Goal: Complete application form

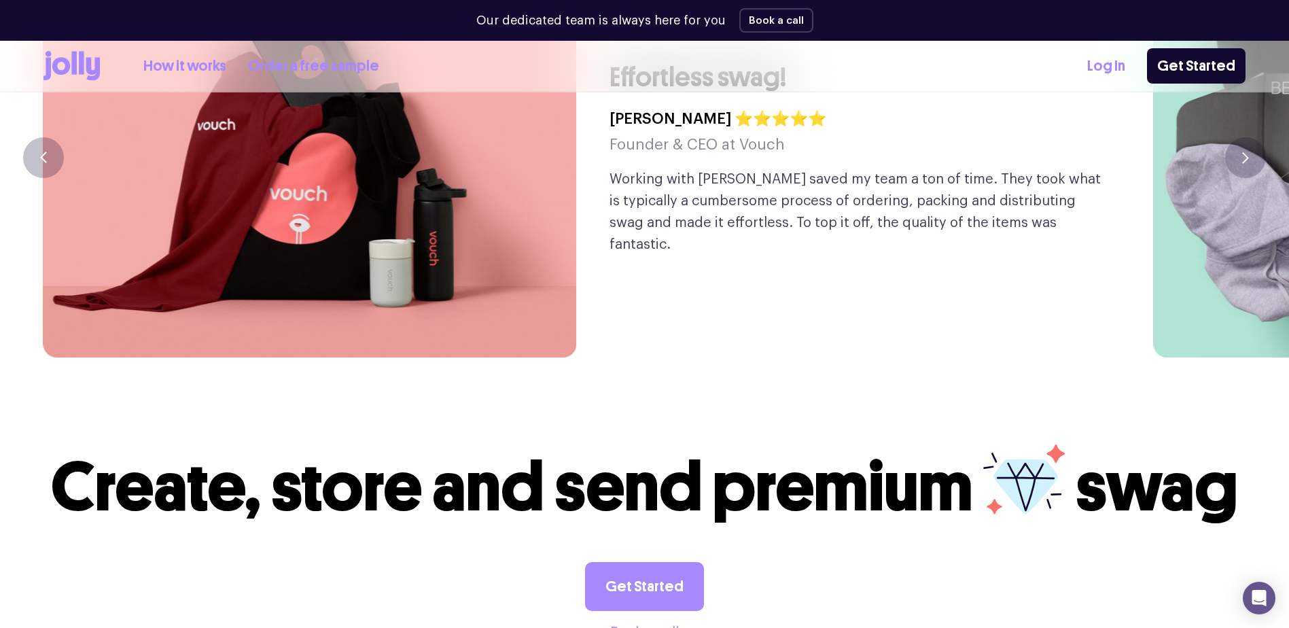
scroll to position [3641, 0]
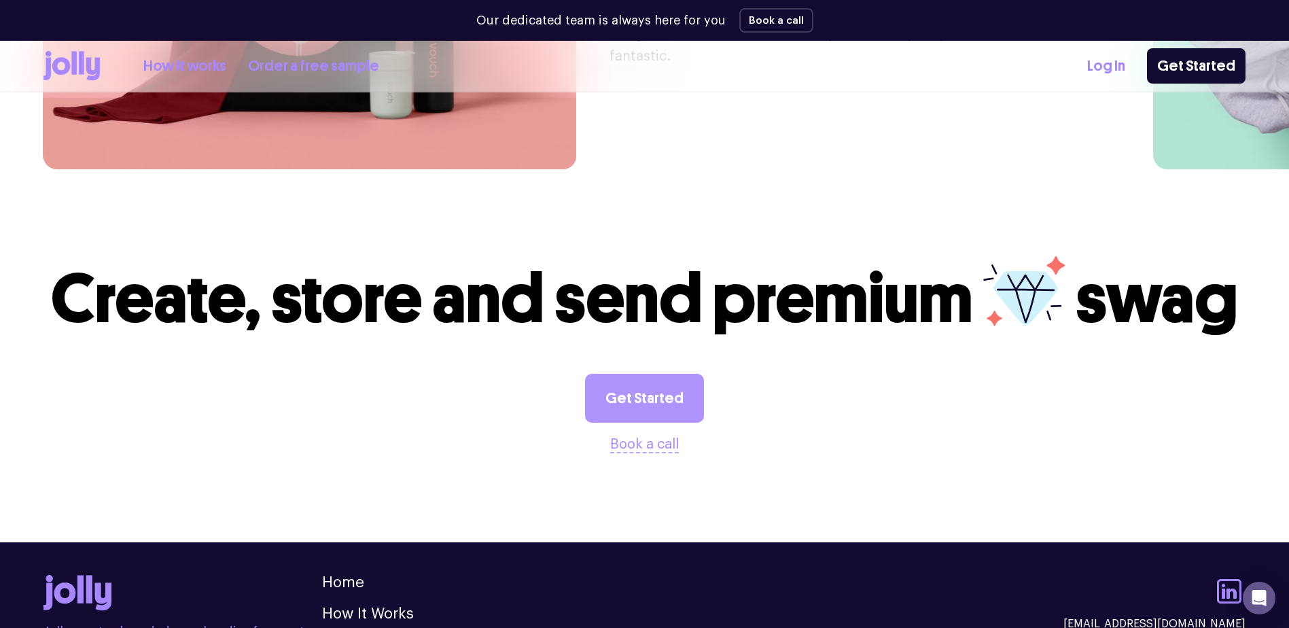
click at [658, 374] on link "Get Started" at bounding box center [644, 398] width 119 height 49
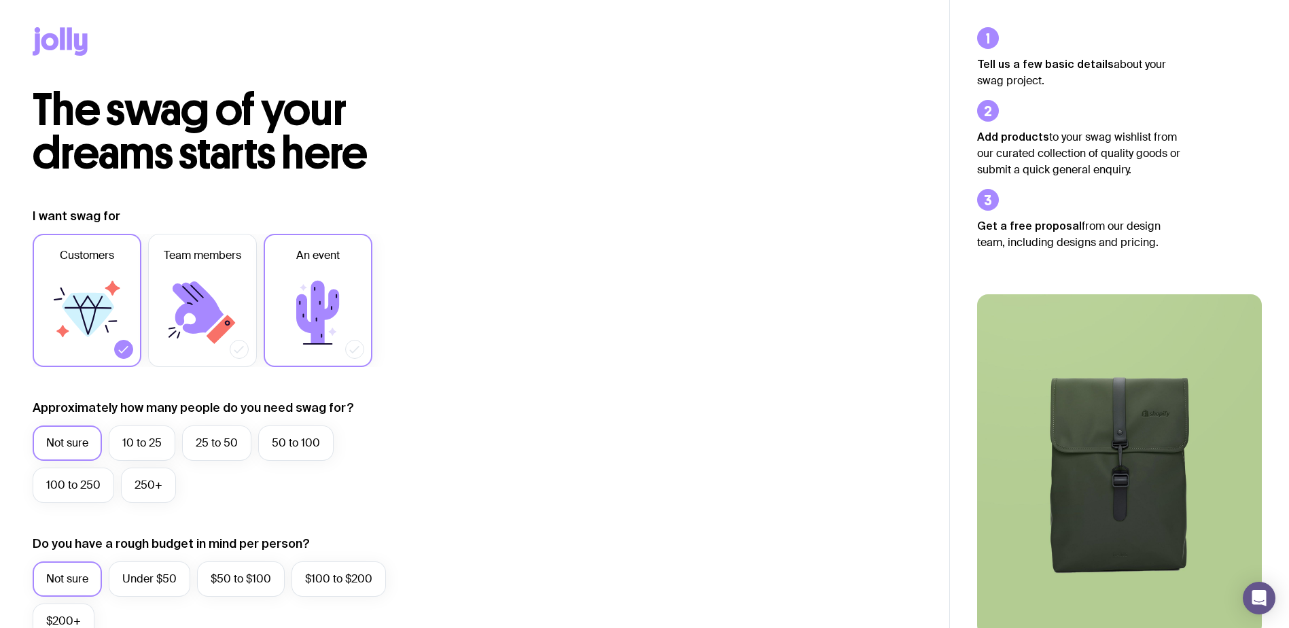
click at [306, 290] on icon at bounding box center [318, 313] width 82 height 82
click at [0, 0] on input "An event" at bounding box center [0, 0] width 0 height 0
click at [69, 287] on icon at bounding box center [87, 313] width 82 height 82
click at [0, 0] on input "Customers" at bounding box center [0, 0] width 0 height 0
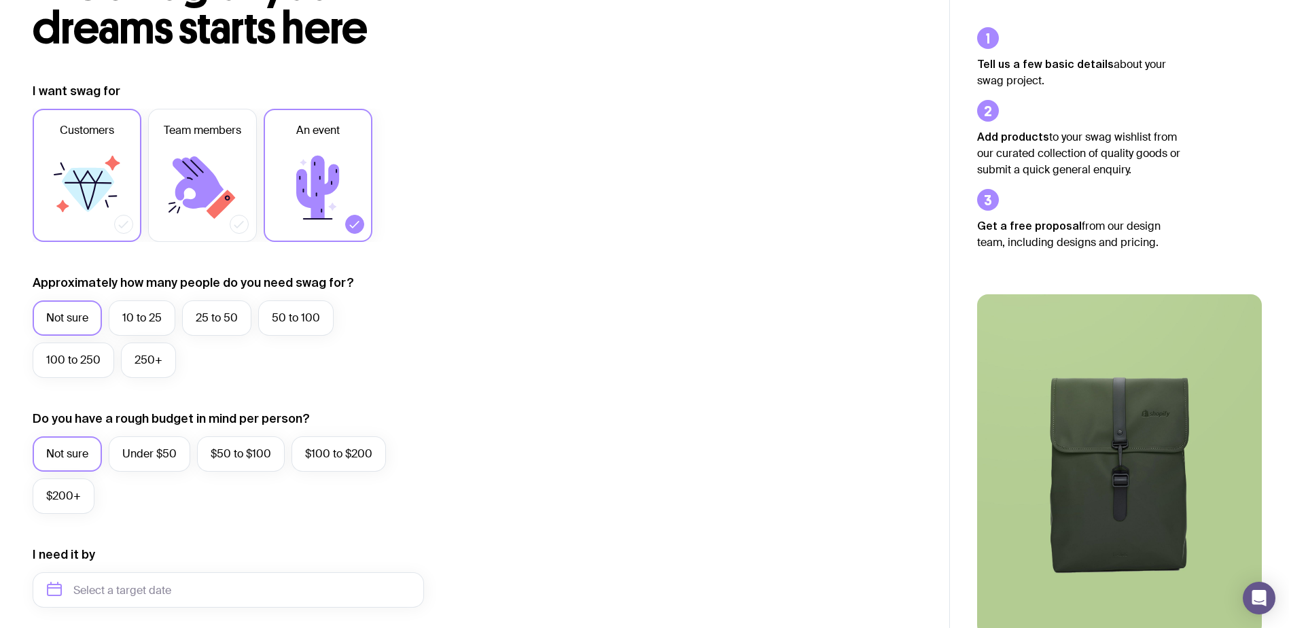
scroll to position [136, 0]
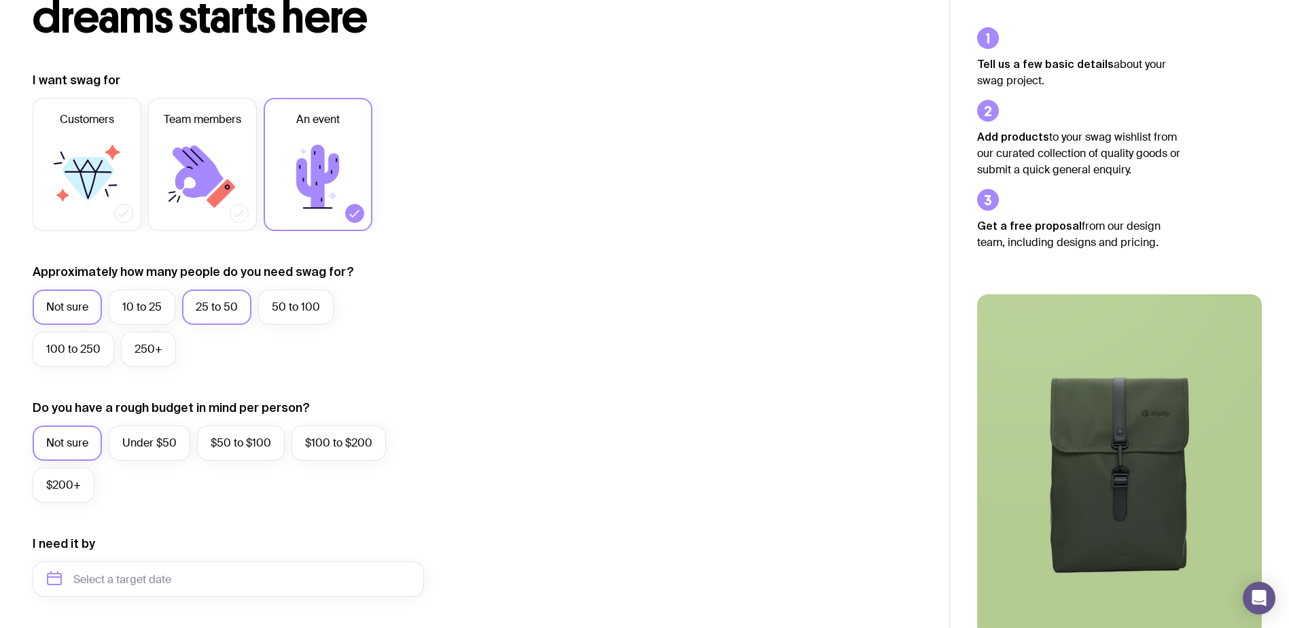
click at [209, 314] on label "25 to 50" at bounding box center [216, 306] width 69 height 35
click at [0, 0] on input "25 to 50" at bounding box center [0, 0] width 0 height 0
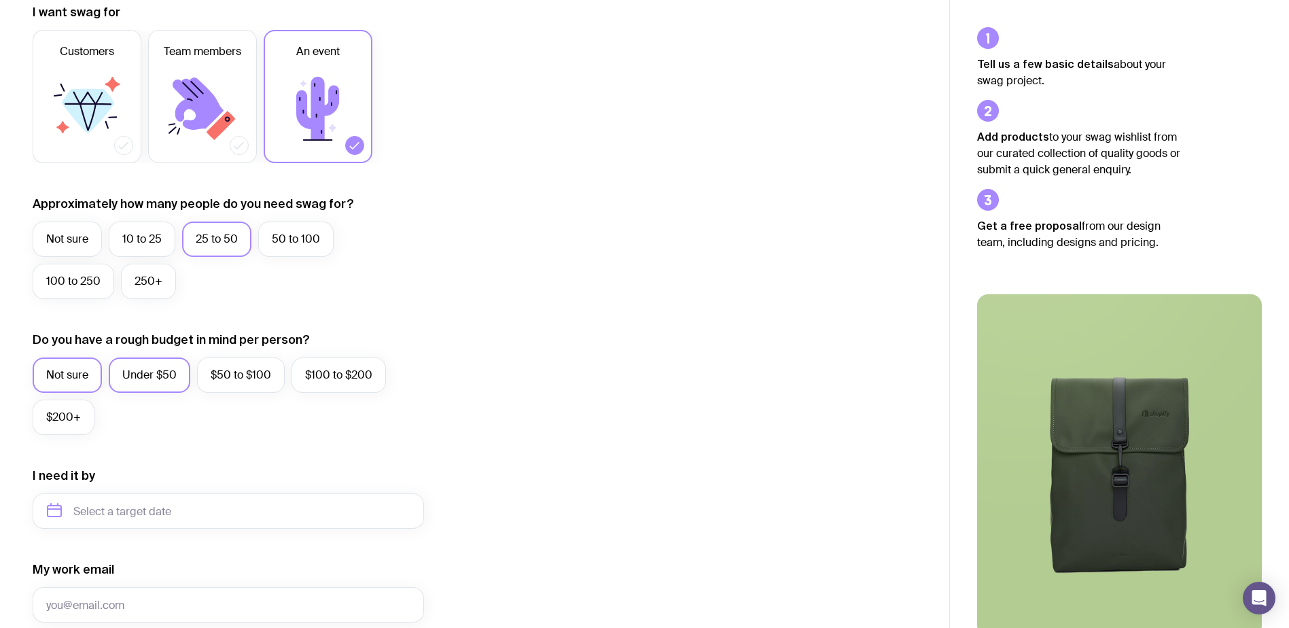
click at [123, 365] on label "Under $50" at bounding box center [150, 374] width 82 height 35
click at [0, 0] on input "Under $50" at bounding box center [0, 0] width 0 height 0
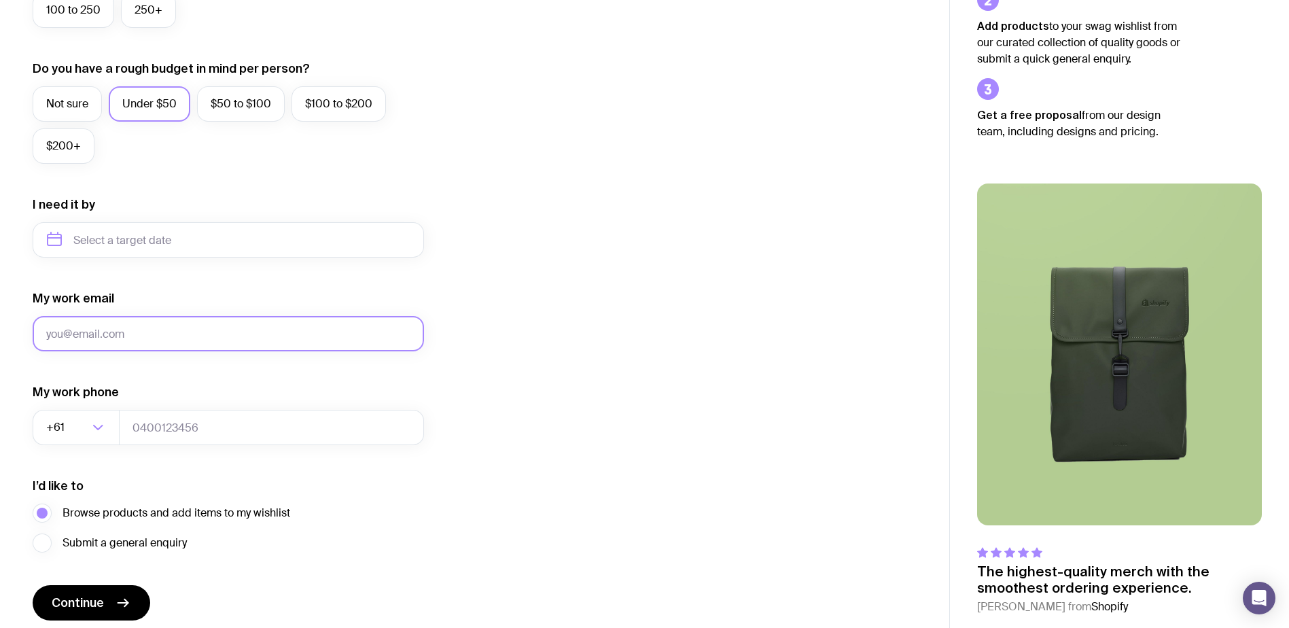
scroll to position [475, 0]
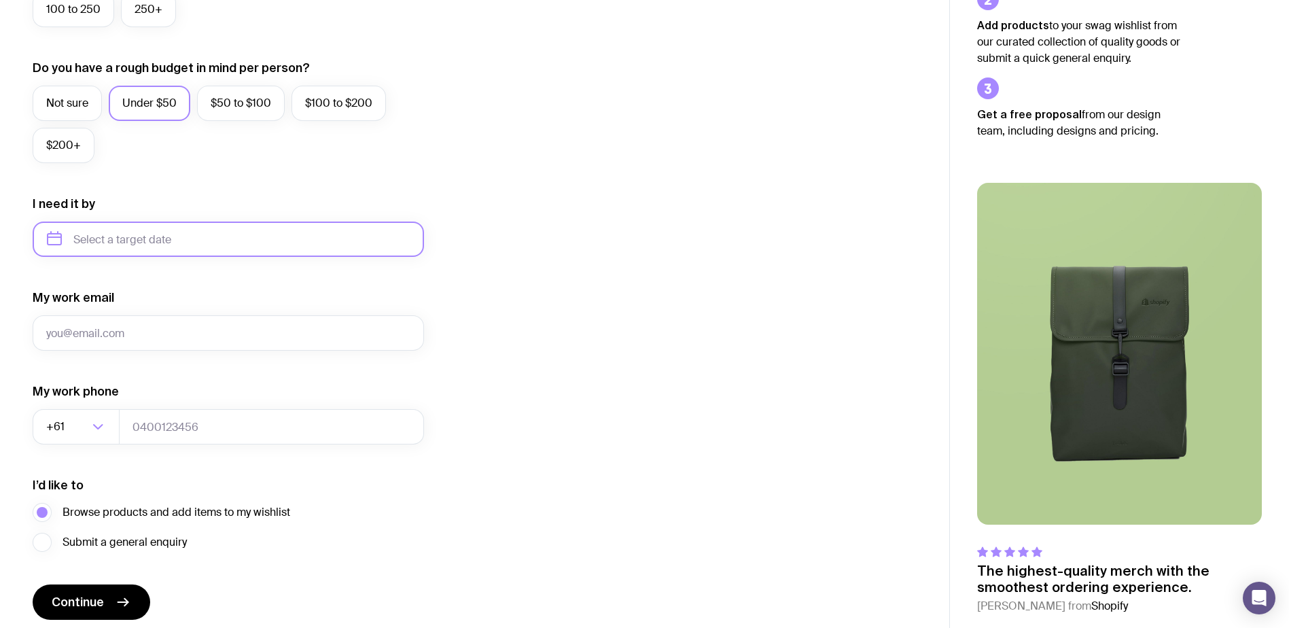
click at [153, 242] on input "text" at bounding box center [228, 238] width 391 height 35
click at [89, 393] on button "Sep" at bounding box center [64, 406] width 50 height 27
type input "[DATE]"
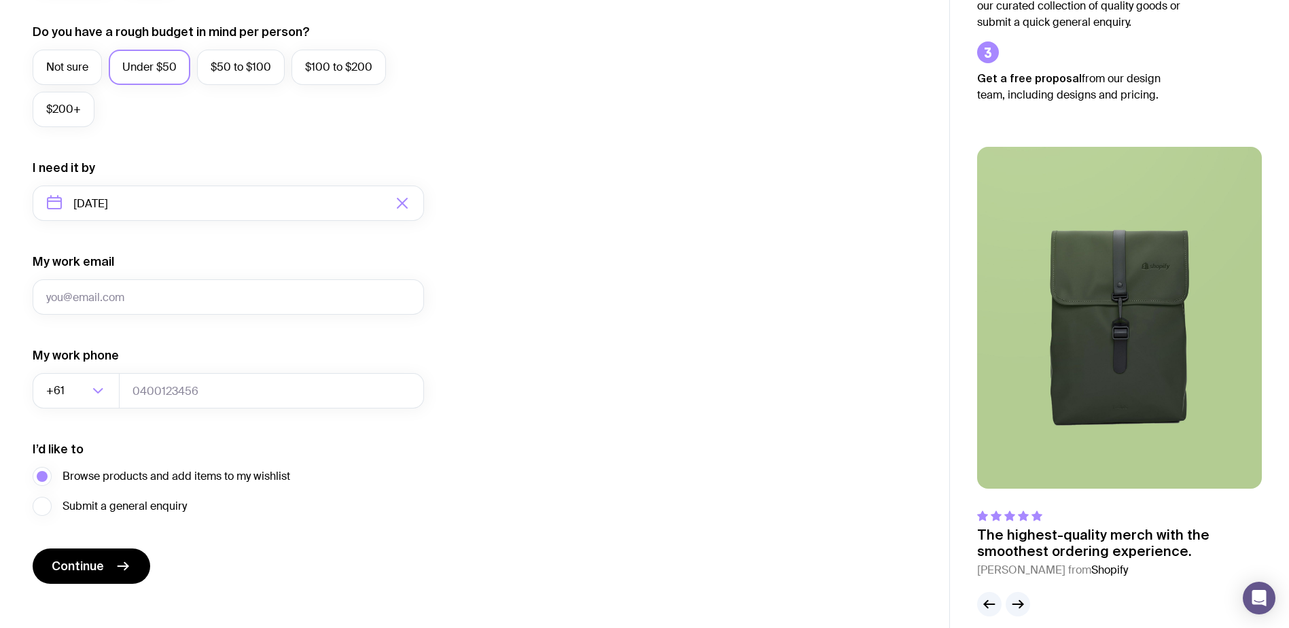
scroll to position [527, 0]
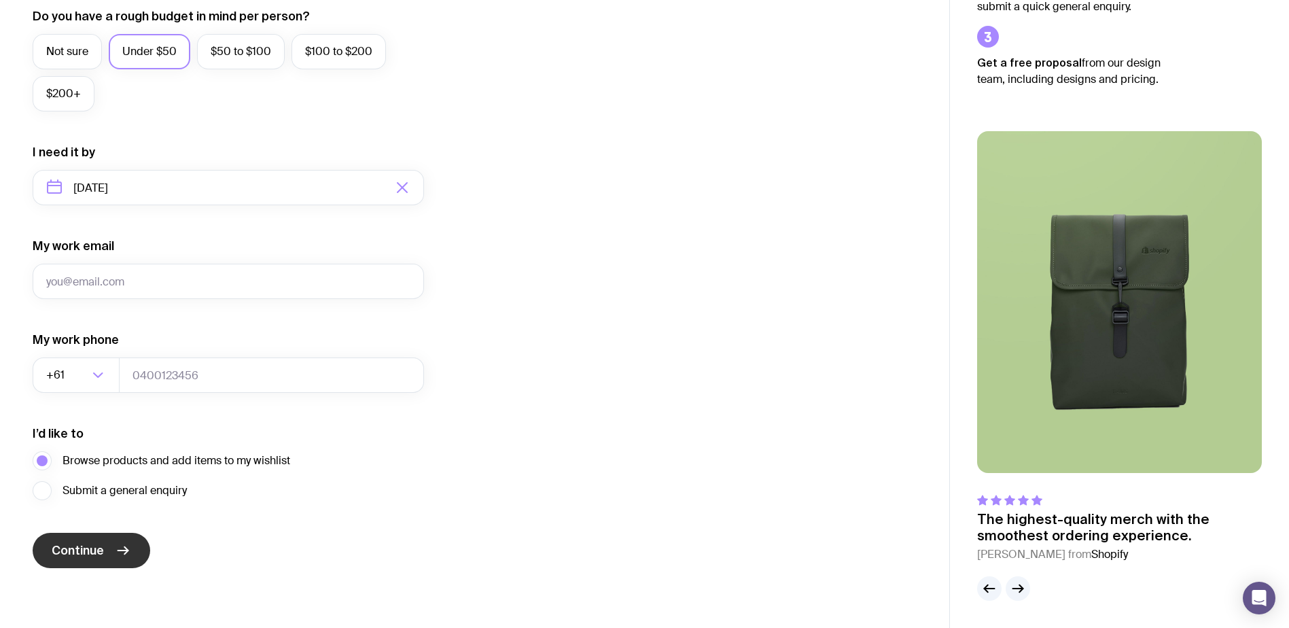
click at [109, 539] on button "Continue" at bounding box center [92, 550] width 118 height 35
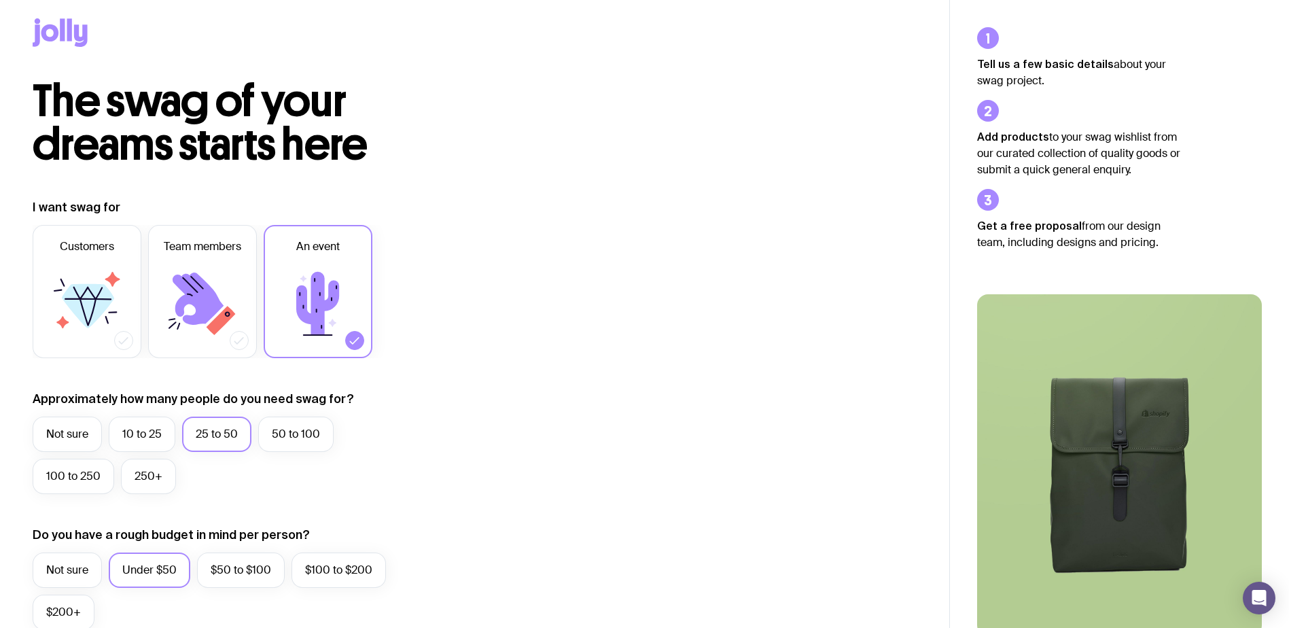
scroll to position [0, 0]
